Goal: Check status: Check status

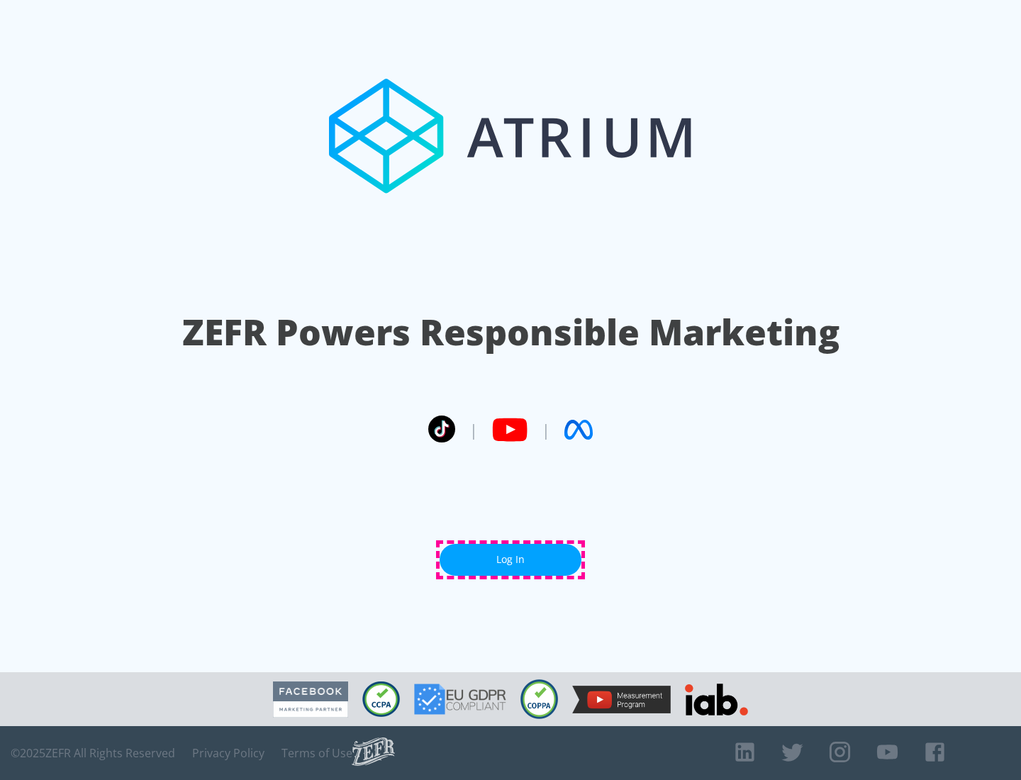
click at [511, 559] on link "Log In" at bounding box center [511, 560] width 142 height 32
